Goal: Task Accomplishment & Management: Use online tool/utility

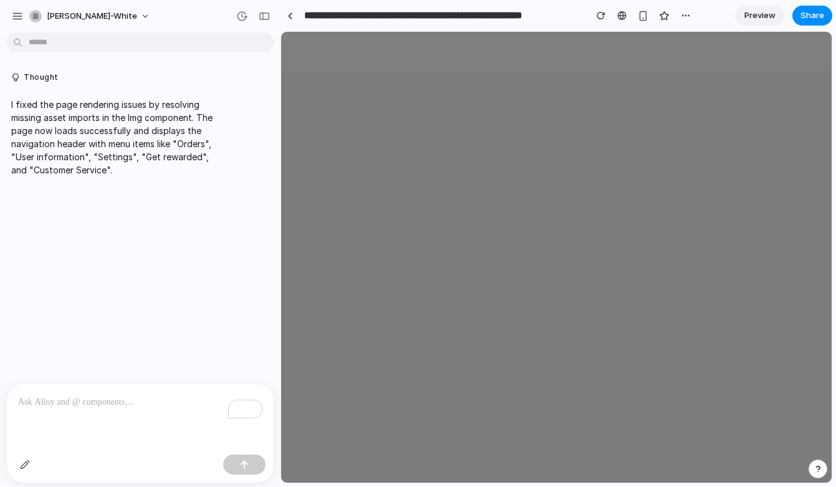
click at [169, 389] on div "To enrich screen reader interactions, please activate Accessibility in Grammarl…" at bounding box center [140, 417] width 267 height 66
click at [266, 14] on div "button" at bounding box center [264, 16] width 11 height 9
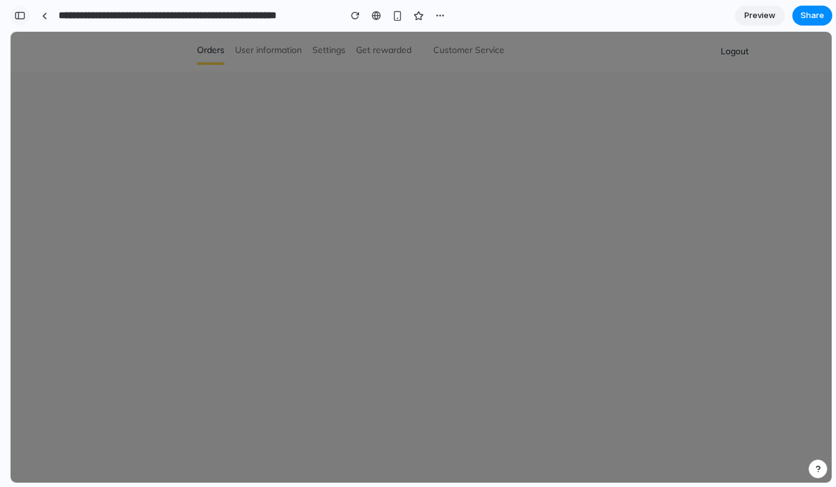
click at [24, 19] on div "button" at bounding box center [19, 15] width 11 height 9
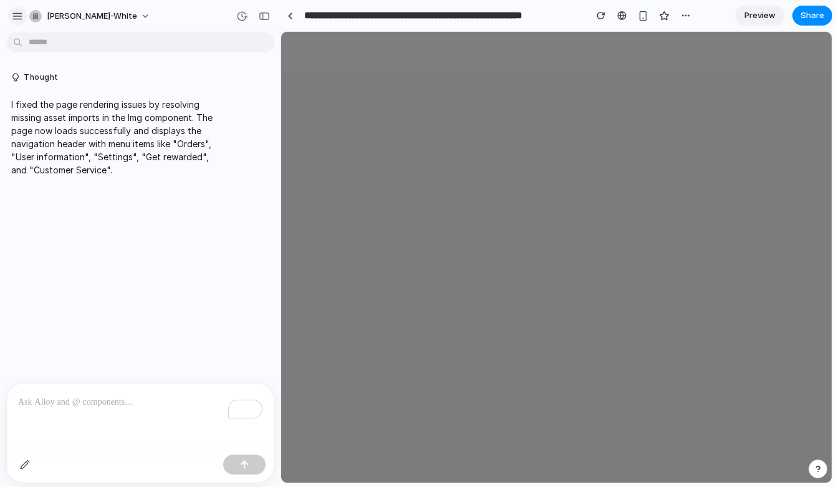
click at [21, 19] on div "button" at bounding box center [17, 16] width 11 height 11
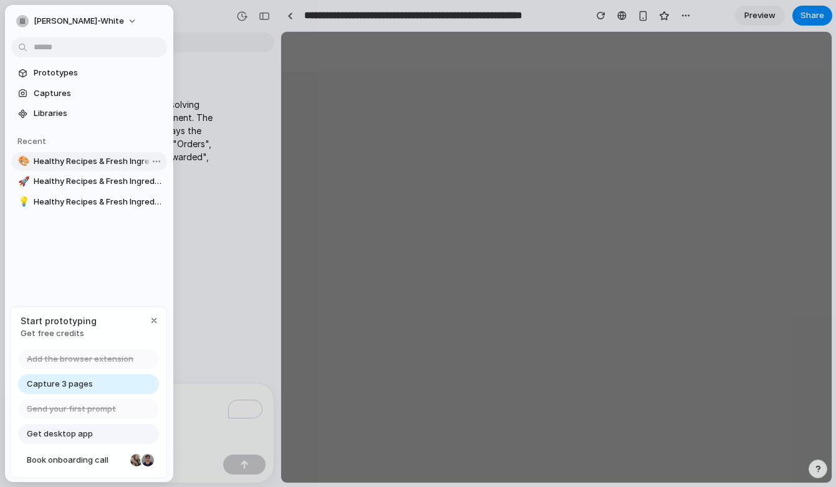
click at [107, 164] on span "Healthy Recipes & Fresh Ingredients Delivered To Your Door" at bounding box center [98, 161] width 128 height 12
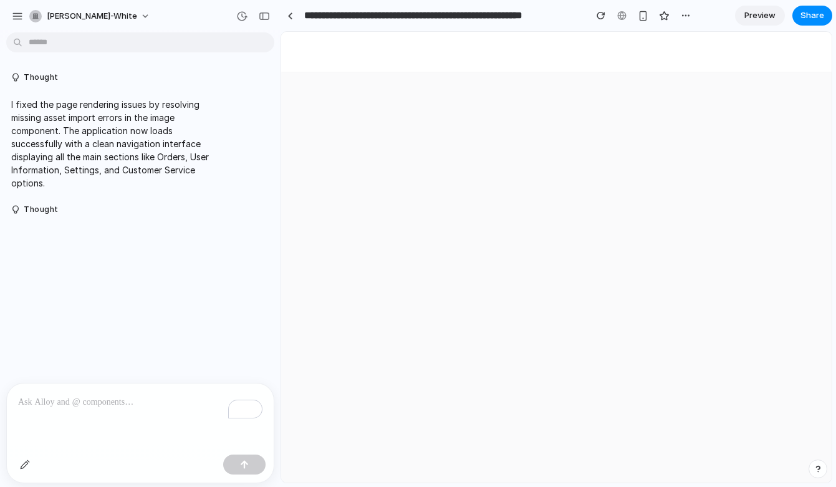
click at [134, 416] on div "To enrich screen reader interactions, please activate Accessibility in Grammarl…" at bounding box center [140, 417] width 267 height 66
click at [71, 16] on span "[PERSON_NAME]-white" at bounding box center [92, 16] width 90 height 12
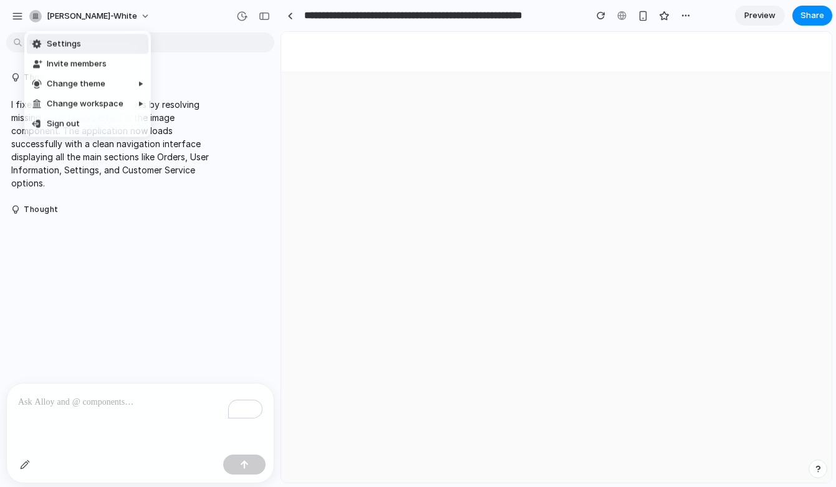
click at [17, 9] on div "Settings Invite members Change theme Change workspace Sign out" at bounding box center [418, 243] width 836 height 487
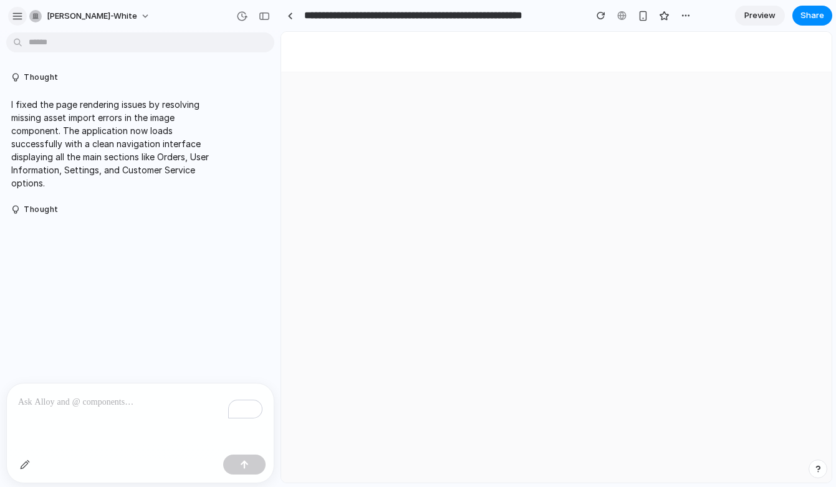
click at [17, 14] on div "button" at bounding box center [17, 16] width 11 height 11
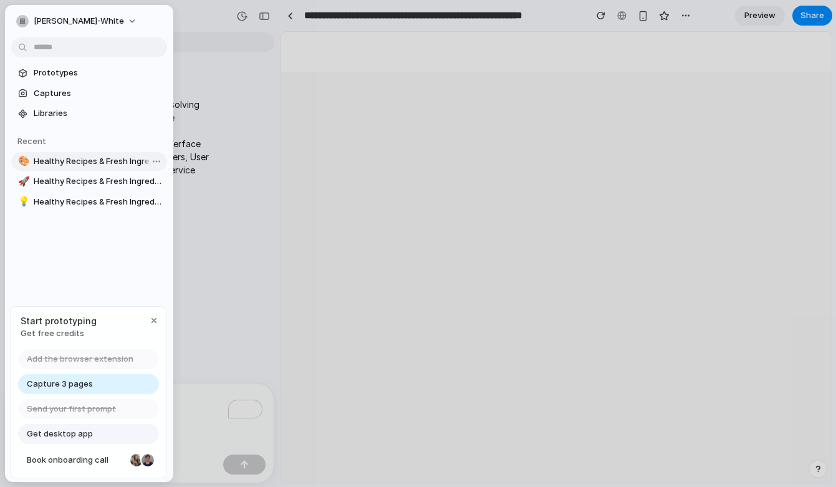
click at [107, 160] on span "Healthy Recipes & Fresh Ingredients Delivered To Your Door" at bounding box center [98, 161] width 128 height 12
click at [131, 382] on div "Capture 3 pages" at bounding box center [88, 384] width 141 height 20
click at [115, 165] on span "Healthy Recipes & Fresh Ingredients Delivered To Your Door" at bounding box center [98, 161] width 128 height 12
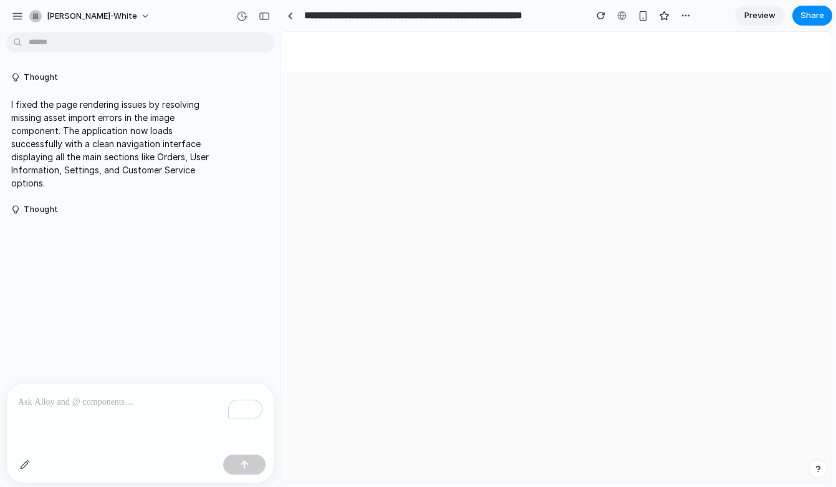
click at [143, 419] on div "To enrich screen reader interactions, please activate Accessibility in Grammarl…" at bounding box center [140, 417] width 267 height 66
click at [153, 400] on p "**********" at bounding box center [140, 402] width 244 height 15
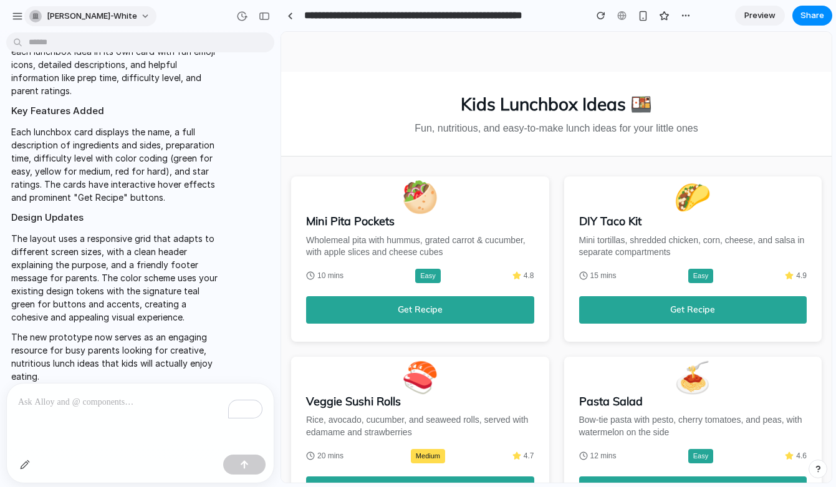
click at [51, 19] on span "[PERSON_NAME]-white" at bounding box center [92, 16] width 90 height 12
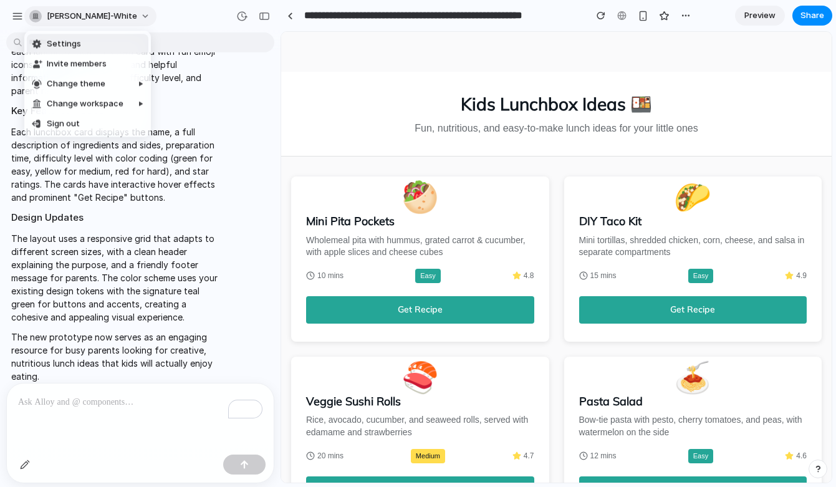
click at [51, 19] on div "Settings Invite members Change theme Change workspace Sign out" at bounding box center [418, 243] width 836 height 487
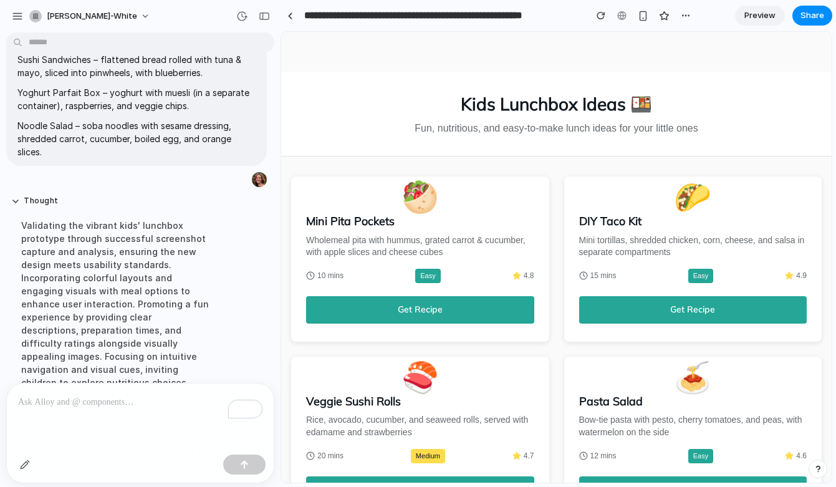
scroll to position [289, 0]
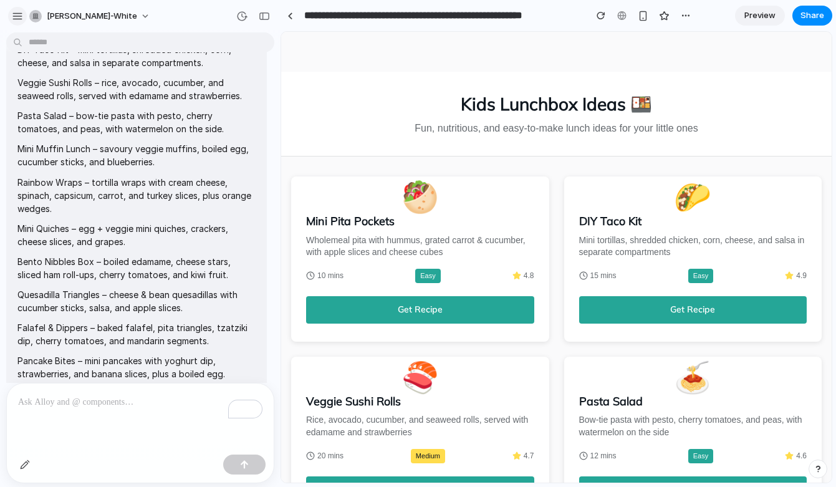
click at [13, 15] on div "button" at bounding box center [17, 16] width 11 height 11
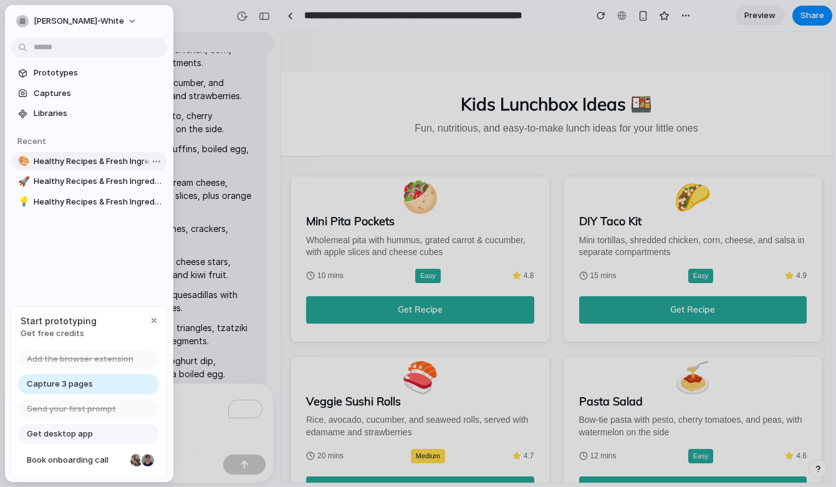
click at [96, 155] on link "🎨 Healthy Recipes & Fresh Ingredients Delivered To Your Door" at bounding box center [89, 161] width 156 height 19
click at [90, 159] on span "Healthy Recipes & Fresh Ingredients Delivered To Your Door" at bounding box center [98, 161] width 128 height 12
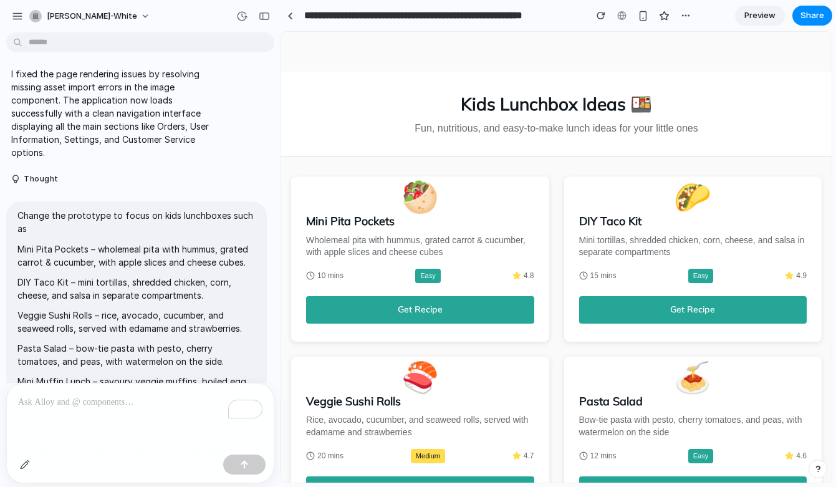
scroll to position [0, 0]
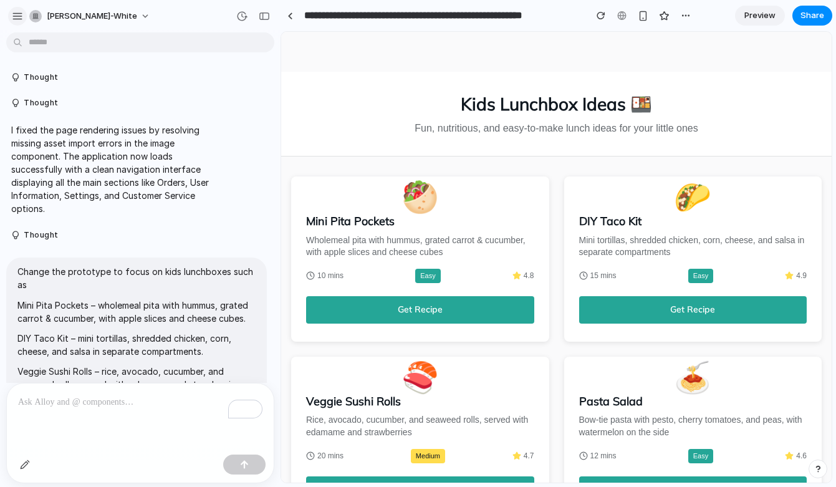
click at [19, 16] on div "button" at bounding box center [17, 16] width 11 height 11
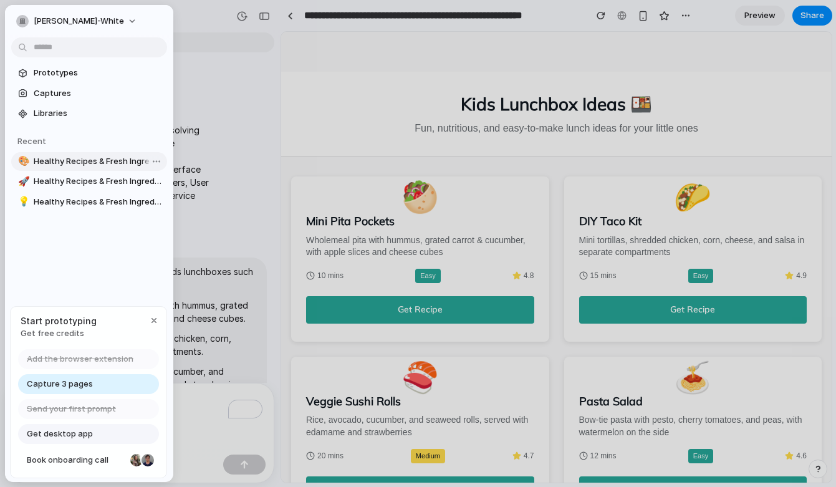
click at [57, 161] on span "Healthy Recipes & Fresh Ingredients Delivered To Your Door" at bounding box center [98, 161] width 128 height 12
click at [110, 382] on div "Capture 3 pages" at bounding box center [88, 384] width 141 height 20
click at [236, 228] on div "Thought" at bounding box center [136, 236] width 261 height 26
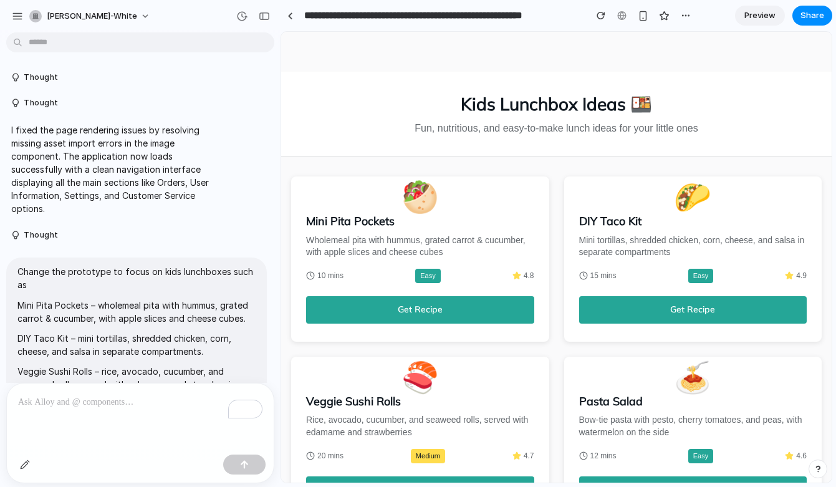
click at [155, 418] on div "To enrich screen reader interactions, please activate Accessibility in Grammarl…" at bounding box center [140, 417] width 267 height 66
click at [85, 17] on span "[PERSON_NAME]-white" at bounding box center [92, 16] width 90 height 12
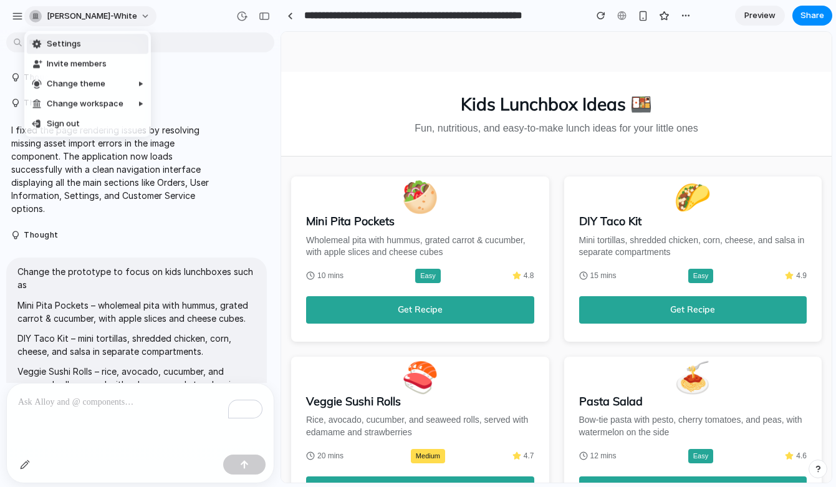
click at [85, 17] on div "Settings Invite members Change theme Change workspace Sign out" at bounding box center [418, 243] width 836 height 487
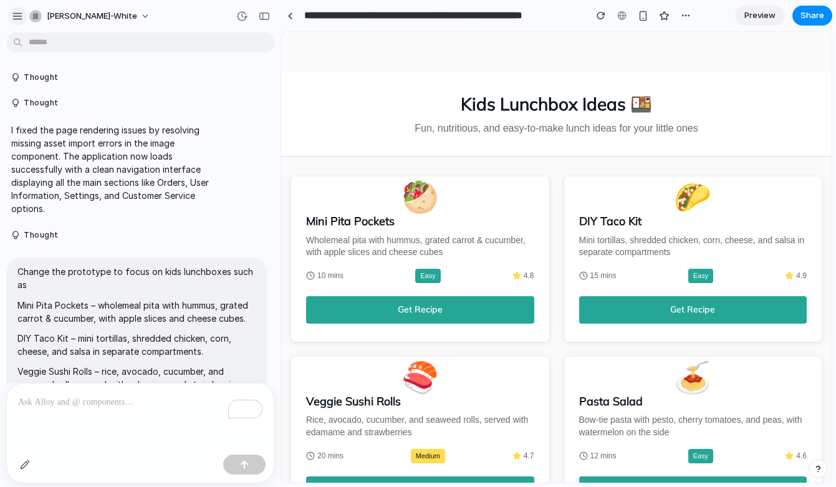
click at [19, 20] on div "button" at bounding box center [17, 16] width 11 height 11
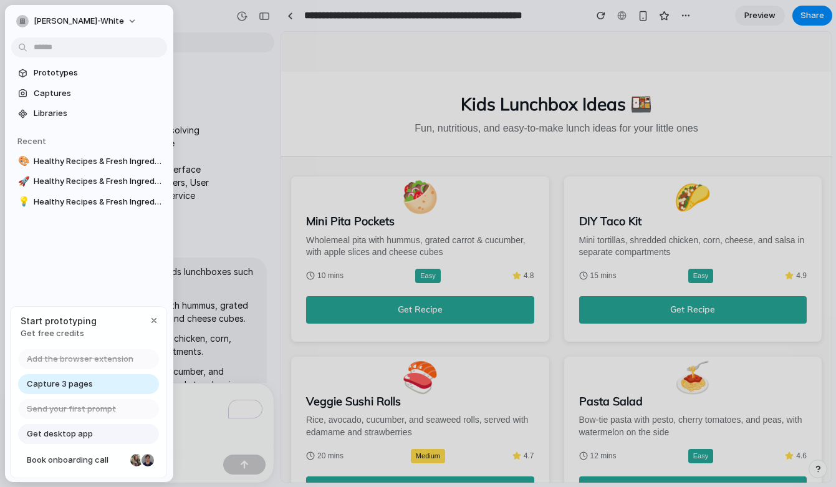
click at [241, 184] on div at bounding box center [418, 243] width 836 height 487
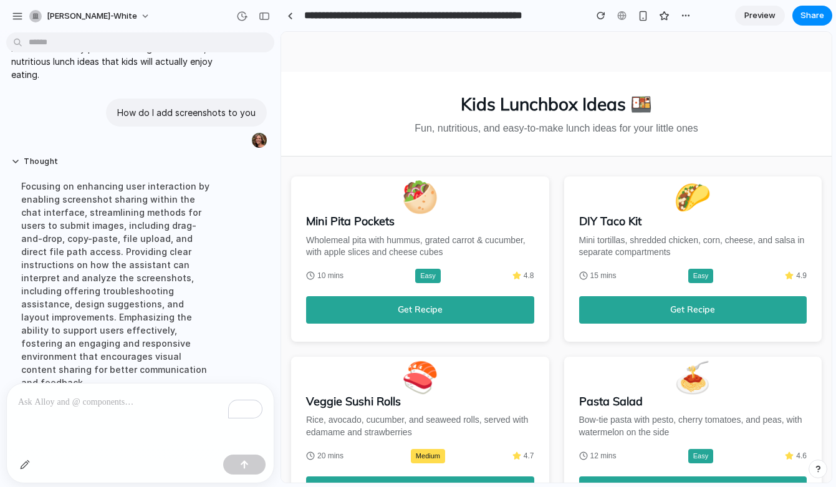
scroll to position [1369, 0]
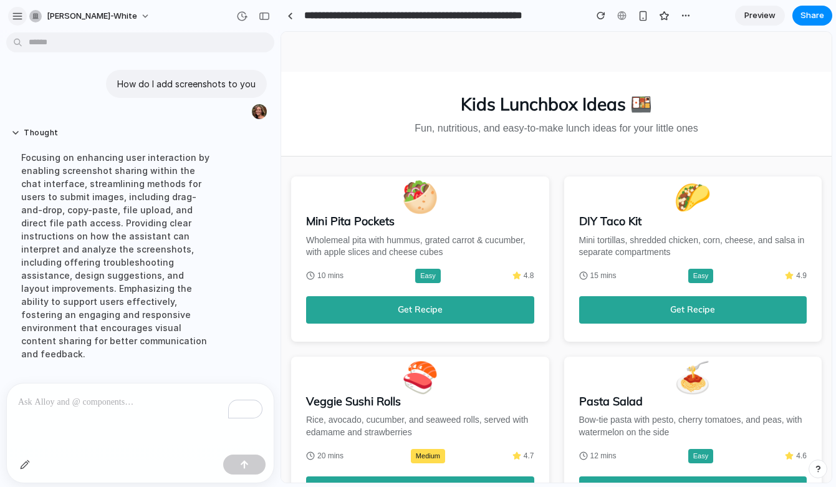
click at [16, 21] on div "button" at bounding box center [17, 16] width 11 height 11
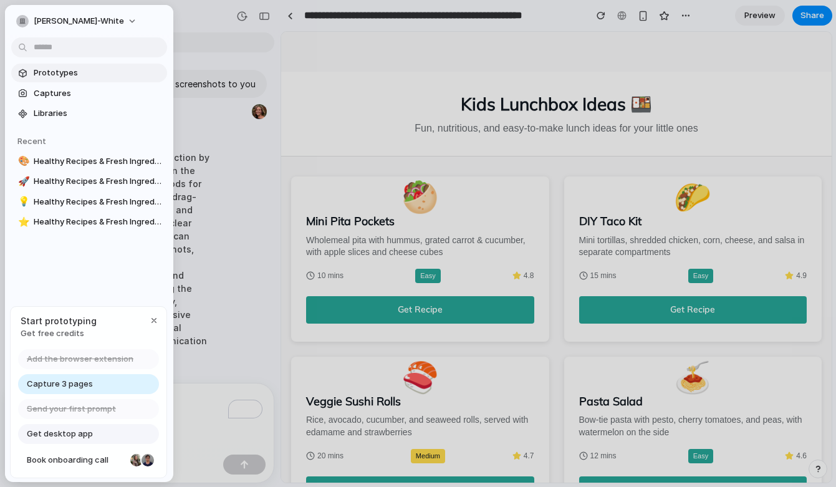
click at [82, 72] on span "Prototypes" at bounding box center [98, 73] width 128 height 12
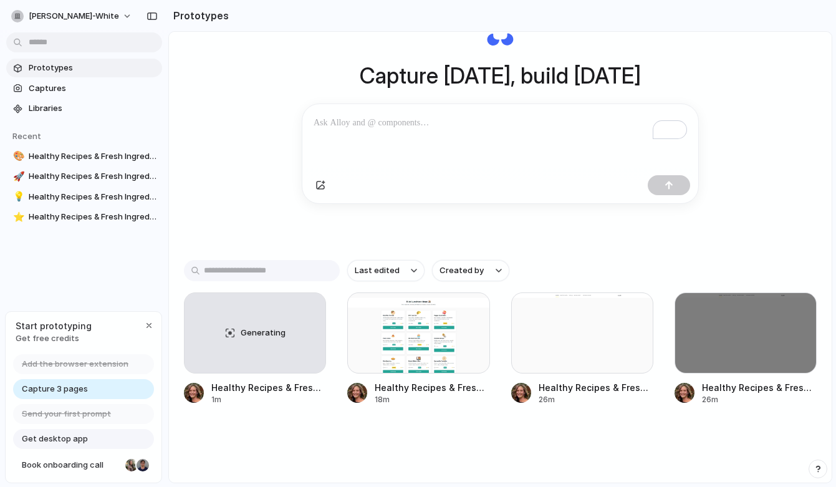
scroll to position [27, 0]
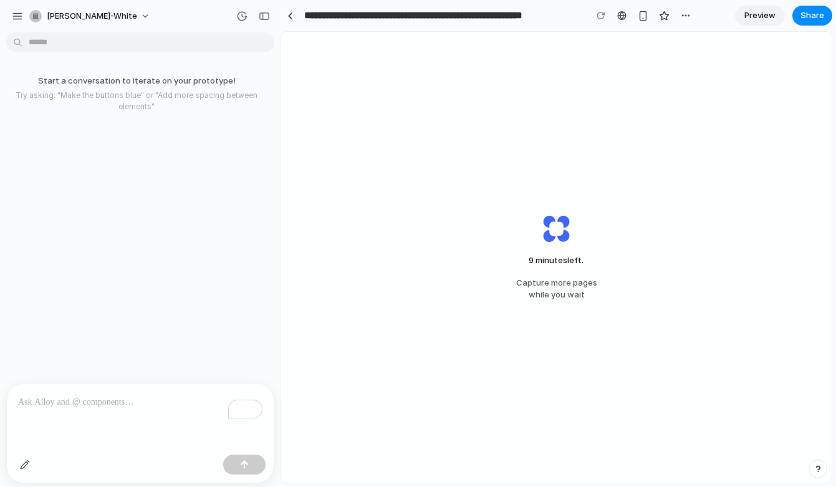
click at [136, 410] on div "To enrich screen reader interactions, please activate Accessibility in Grammarl…" at bounding box center [140, 417] width 267 height 66
click at [21, 19] on div "button" at bounding box center [17, 16] width 11 height 11
click at [17, 21] on button "button" at bounding box center [17, 16] width 19 height 19
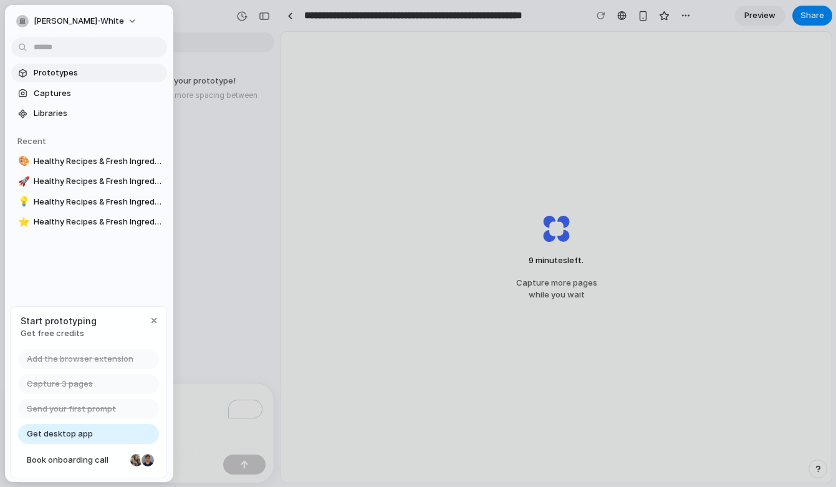
click at [81, 75] on span "Prototypes" at bounding box center [98, 73] width 128 height 12
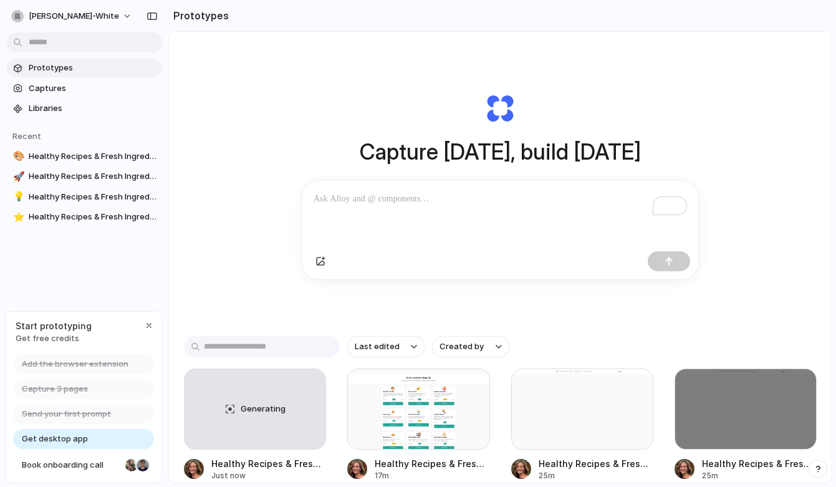
scroll to position [77, 0]
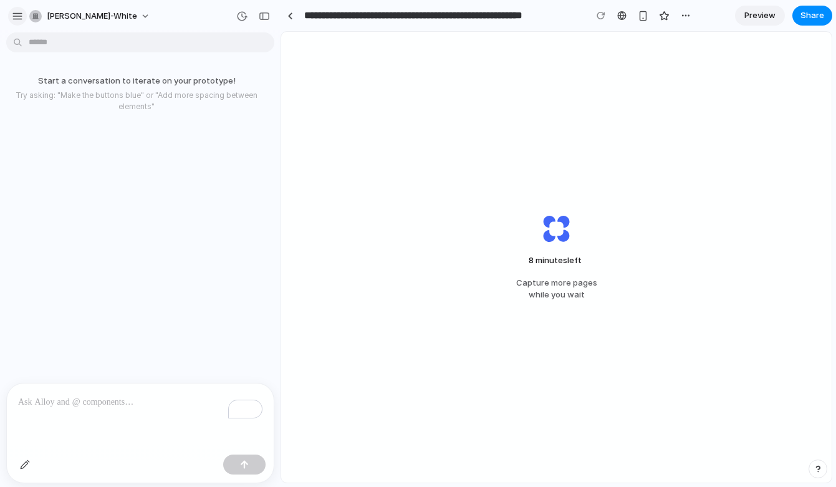
click at [21, 17] on div "button" at bounding box center [17, 16] width 11 height 11
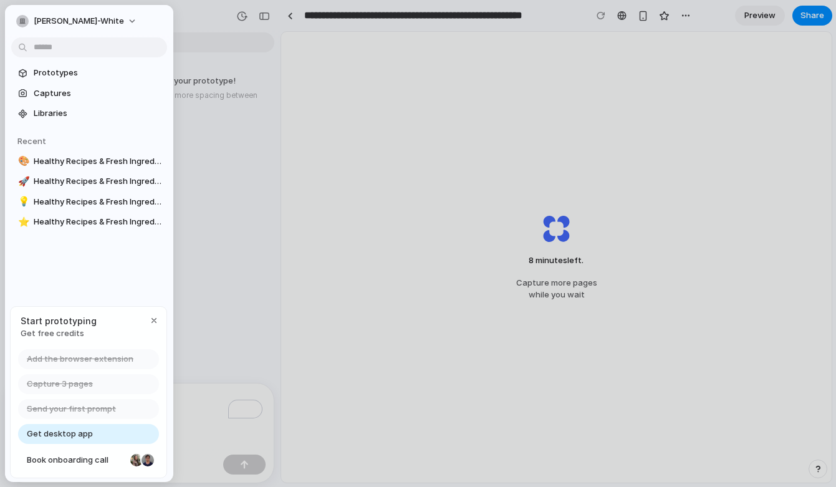
click at [241, 153] on div at bounding box center [418, 243] width 836 height 487
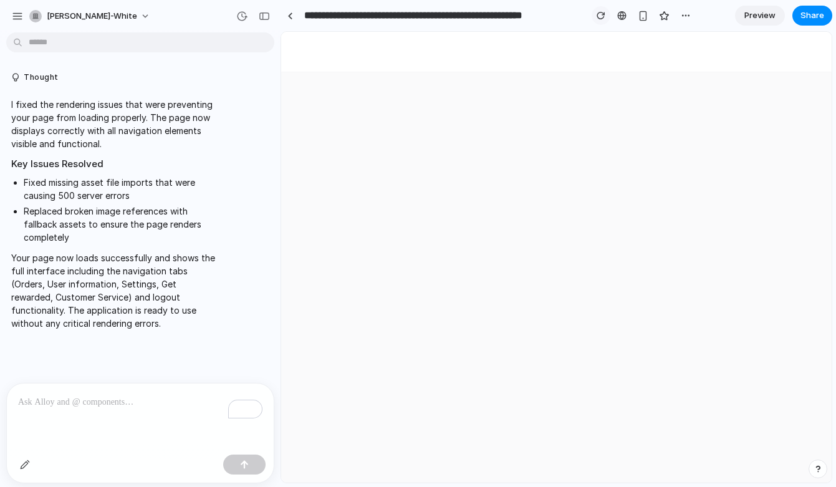
click at [600, 17] on div "button" at bounding box center [601, 15] width 9 height 9
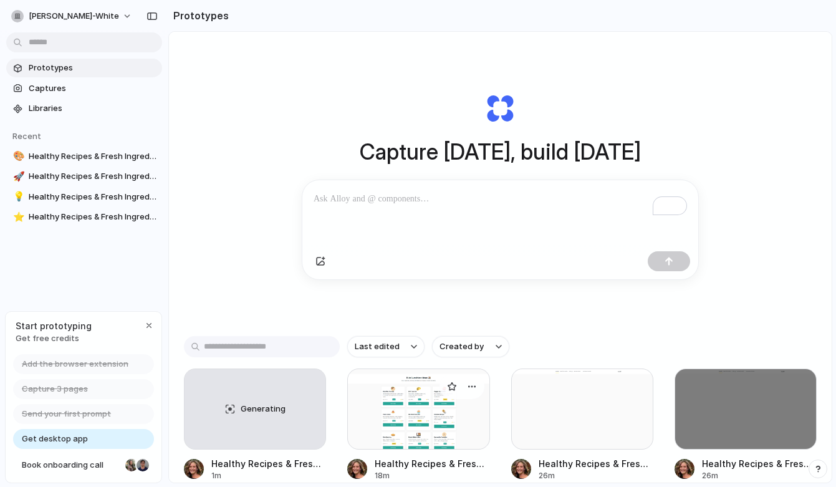
click at [396, 399] on div at bounding box center [418, 409] width 142 height 81
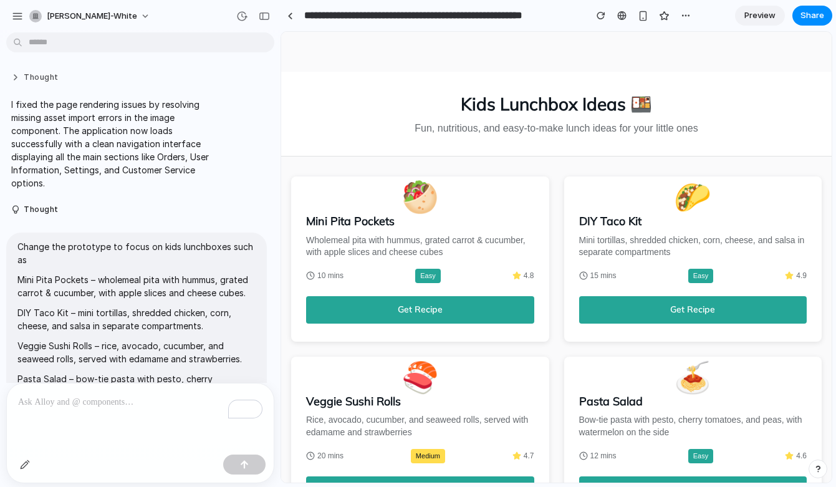
click at [16, 79] on button "Thought" at bounding box center [115, 77] width 208 height 11
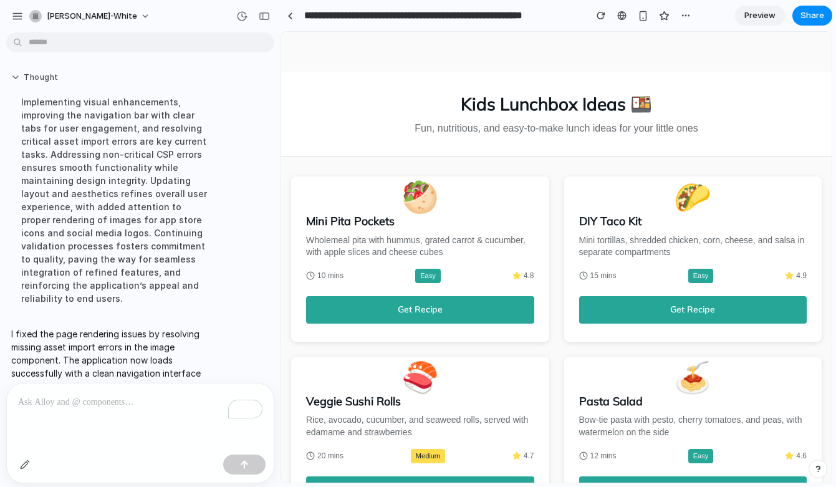
click at [16, 79] on button "Thought" at bounding box center [115, 77] width 208 height 11
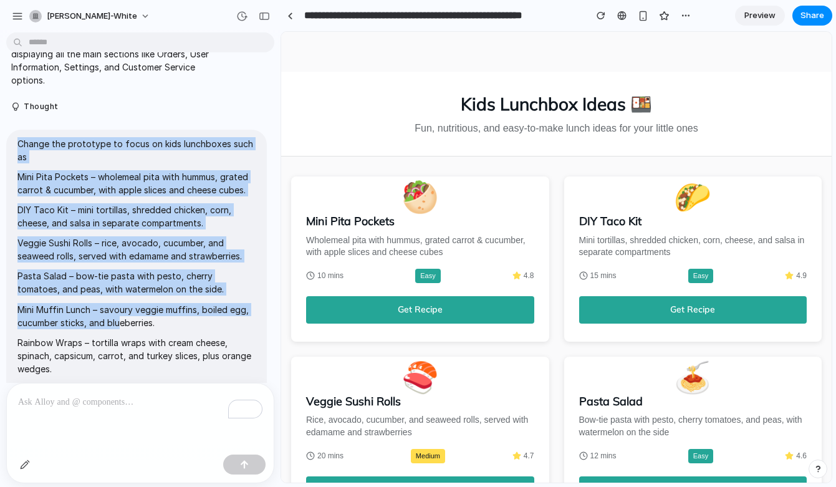
scroll to position [154, 0]
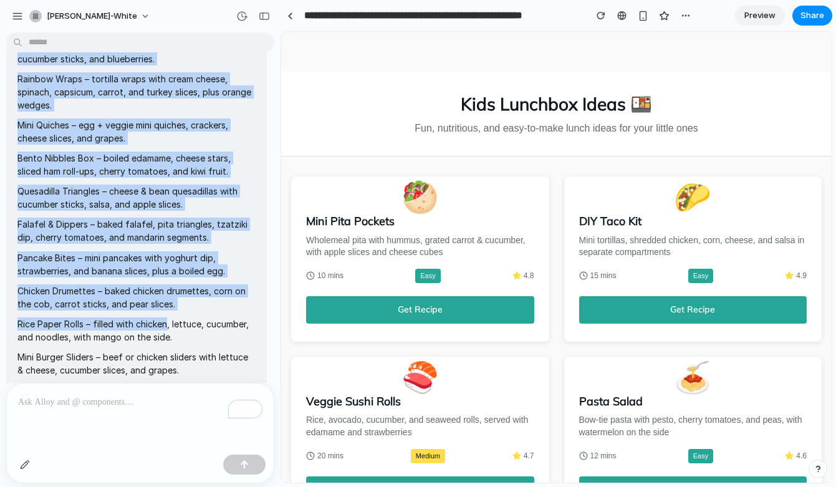
drag, startPoint x: 43, startPoint y: 172, endPoint x: 167, endPoint y: 325, distance: 196.9
click at [167, 325] on span "Change the prototype to focus on kids lunchboxes such as Mini Pita Pockets – wh…" at bounding box center [136, 231] width 238 height 716
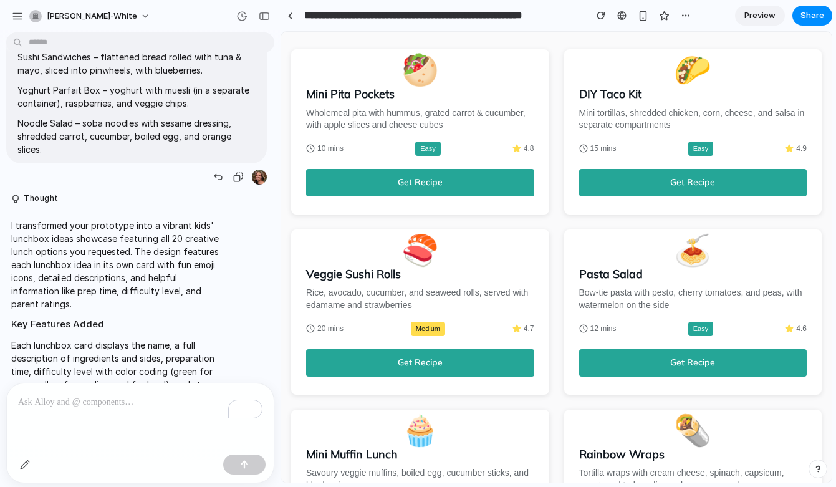
scroll to position [800, 0]
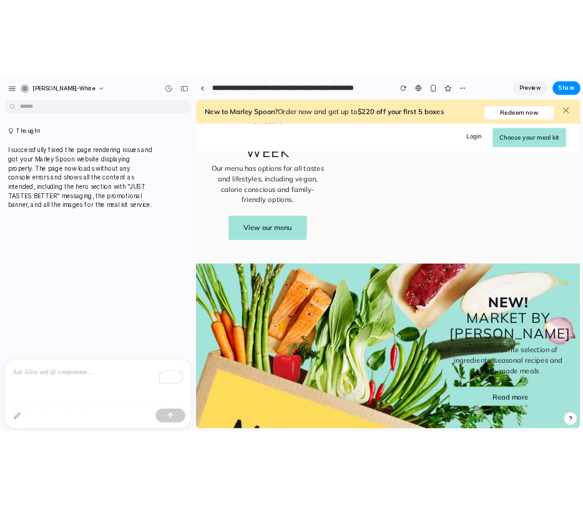
scroll to position [1177, 0]
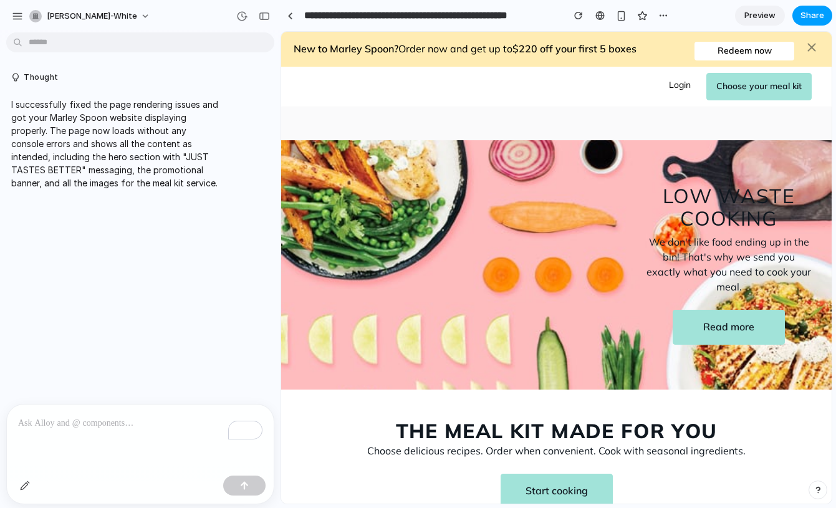
click at [819, 19] on span "Share" at bounding box center [813, 15] width 24 height 12
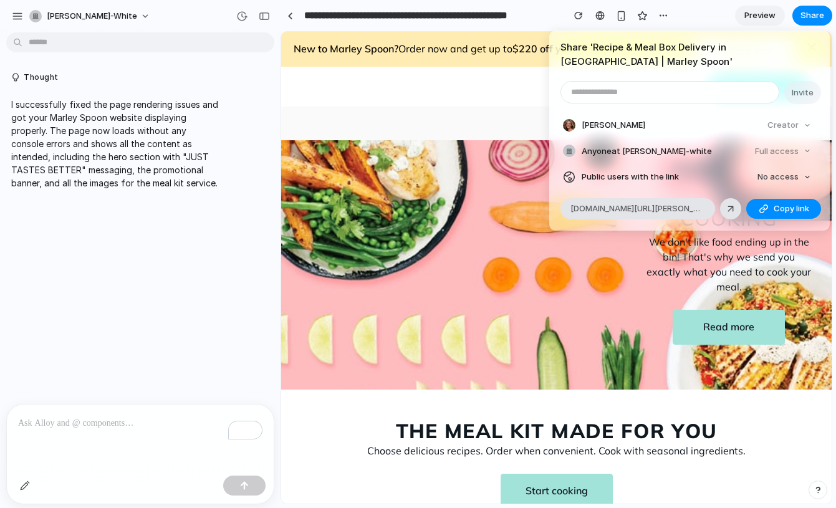
click at [342, 95] on div "Share ' Recipe & Meal Box Delivery in [GEOGRAPHIC_DATA] | [PERSON_NAME] ' Invit…" at bounding box center [418, 254] width 836 height 508
